Goal: Check status: Check status

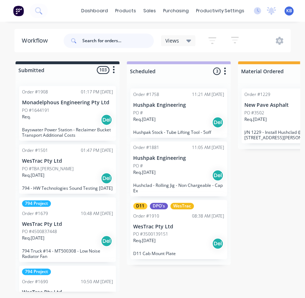
click at [119, 35] on input "text" at bounding box center [117, 41] width 71 height 14
type input "4500836699"
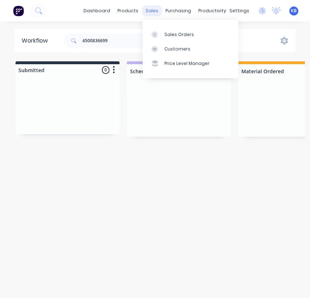
click at [158, 13] on div "sales" at bounding box center [152, 10] width 20 height 11
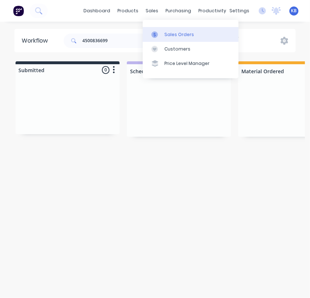
click at [163, 32] on link "Sales Orders" at bounding box center [191, 34] width 96 height 14
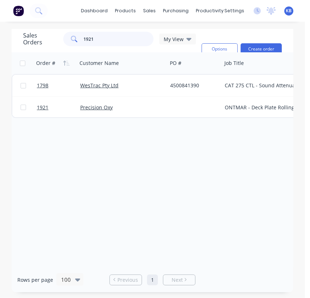
click at [110, 35] on input "1921" at bounding box center [118, 39] width 70 height 14
type input "1"
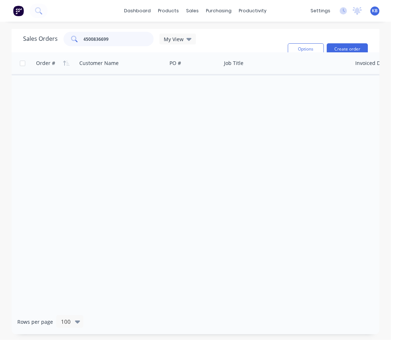
click at [121, 36] on input "4500836699" at bounding box center [119, 39] width 70 height 14
click at [131, 43] on input "4500836699" at bounding box center [119, 39] width 70 height 14
click at [126, 41] on input "4500837240" at bounding box center [119, 39] width 70 height 14
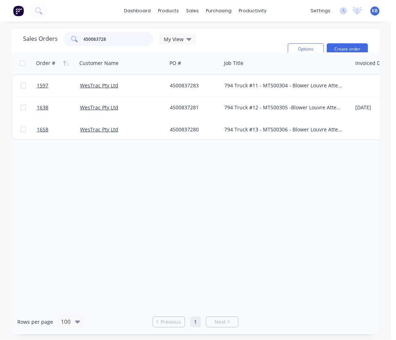
click at [111, 39] on input "450083728" at bounding box center [119, 39] width 70 height 14
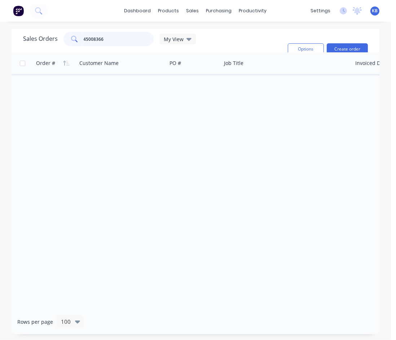
click at [114, 37] on input "45008366" at bounding box center [119, 39] width 70 height 14
type input "4"
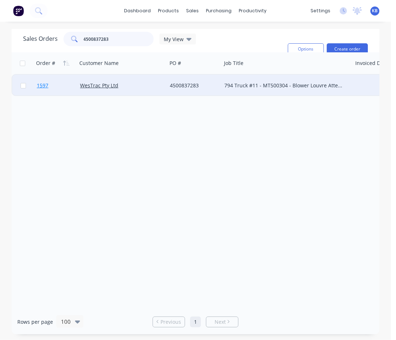
type input "4500837283"
click at [52, 90] on link "1597" at bounding box center [58, 86] width 43 height 22
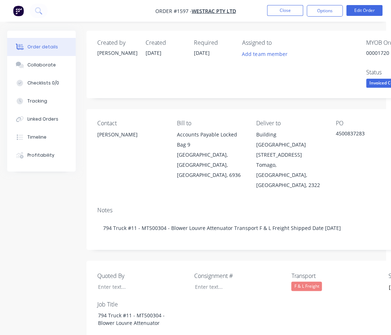
click at [88, 136] on div "Contact [PERSON_NAME] [PERSON_NAME] to Accounts Payable Locked Bag [STREET_ADDR…" at bounding box center [291, 155] width 408 height 92
click at [51, 71] on button "Collaborate" at bounding box center [41, 65] width 69 height 18
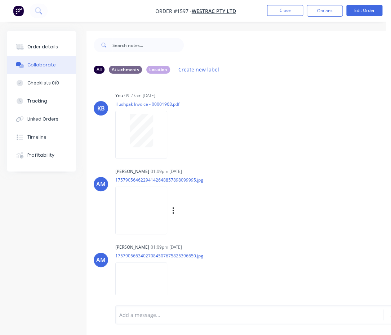
click at [152, 203] on img at bounding box center [141, 210] width 52 height 47
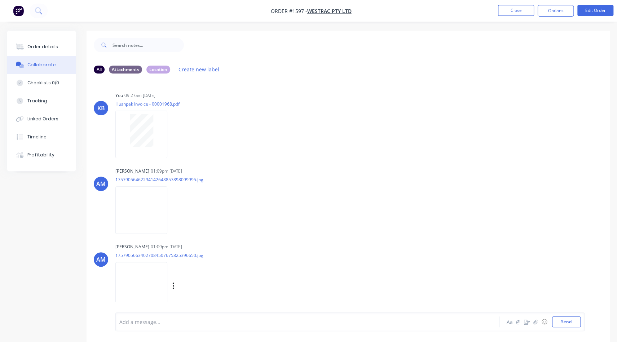
click at [130, 290] on img at bounding box center [141, 285] width 52 height 47
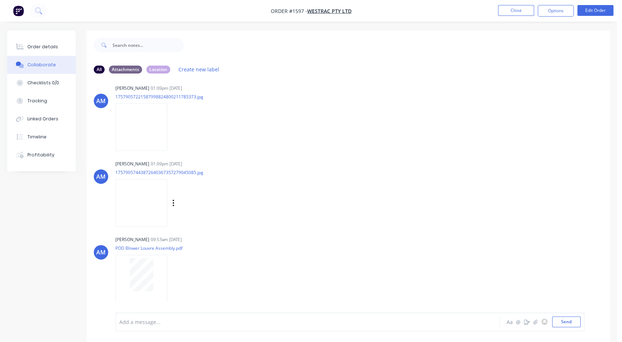
scroll to position [236, 0]
click at [135, 114] on img at bounding box center [141, 125] width 52 height 47
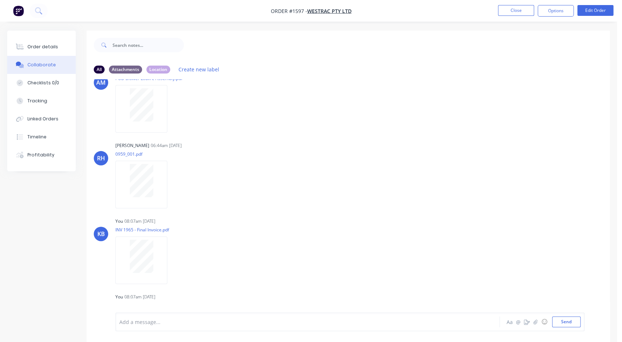
scroll to position [94, 0]
